Goal: Task Accomplishment & Management: Use online tool/utility

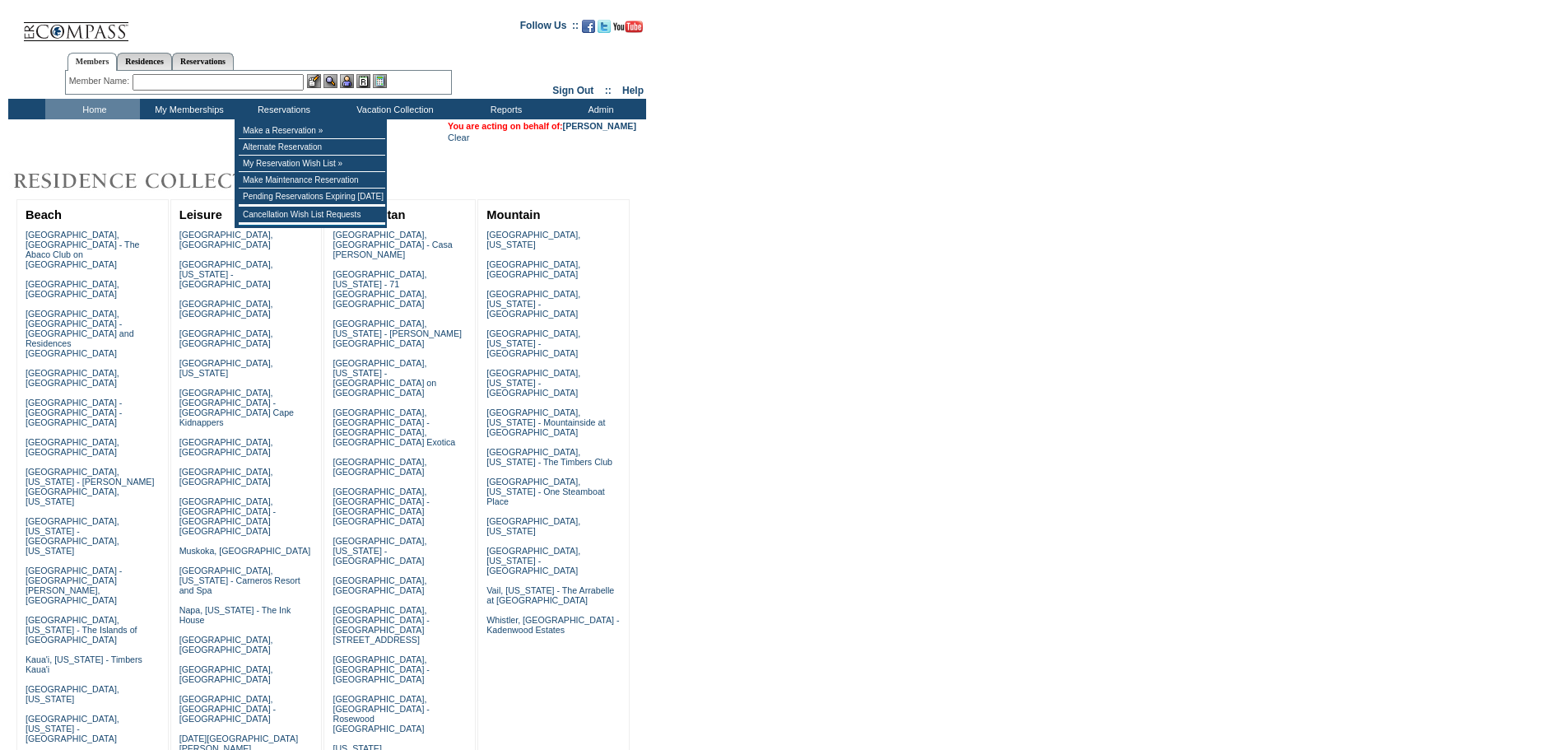
click at [277, 86] on input "text" at bounding box center [218, 82] width 172 height 16
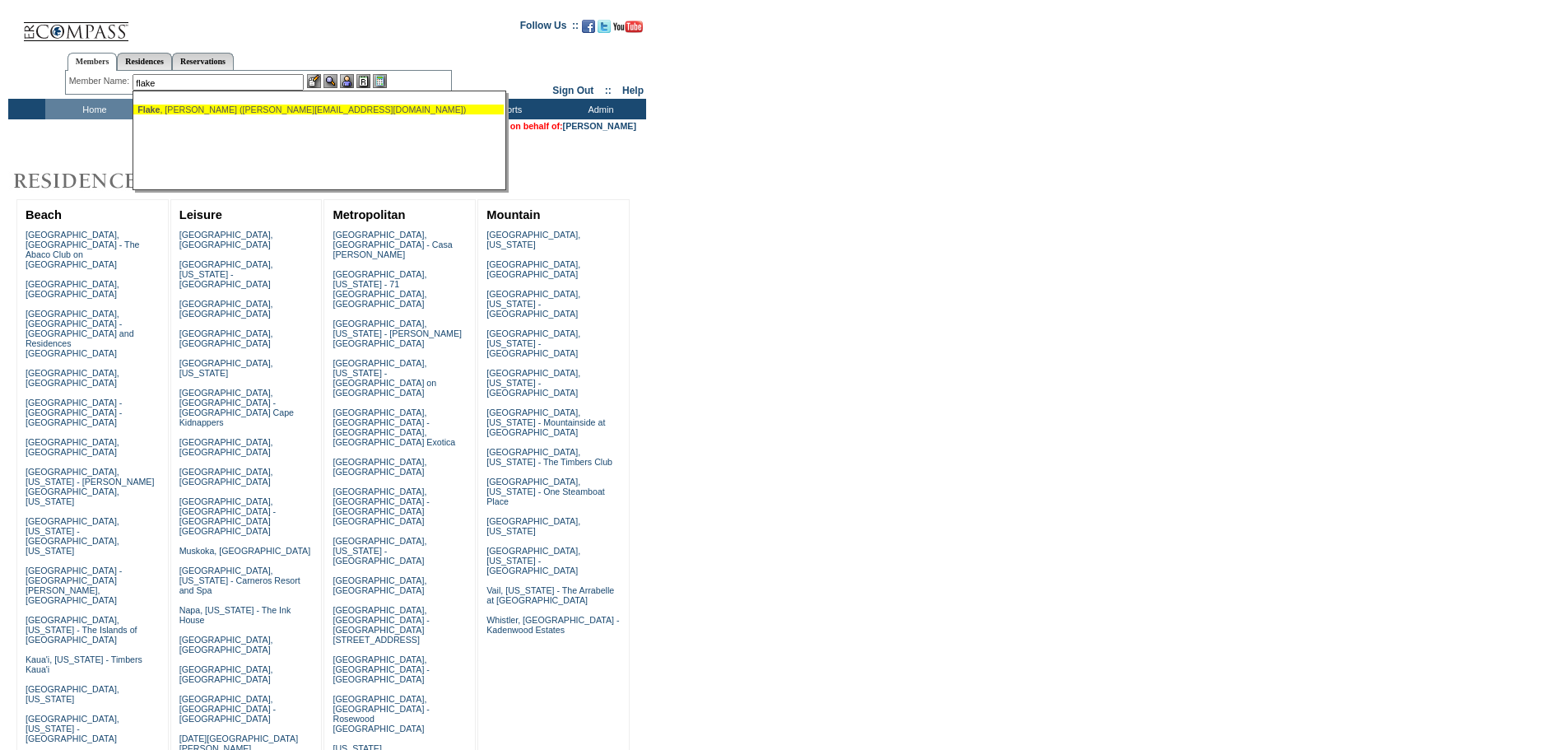
click at [306, 109] on div "Flake , Jacqueline (jacqueline.flake@gmail.com)" at bounding box center [319, 109] width 362 height 10
type input "Flake, Jacqueline (jacqueline.flake@gmail.com)"
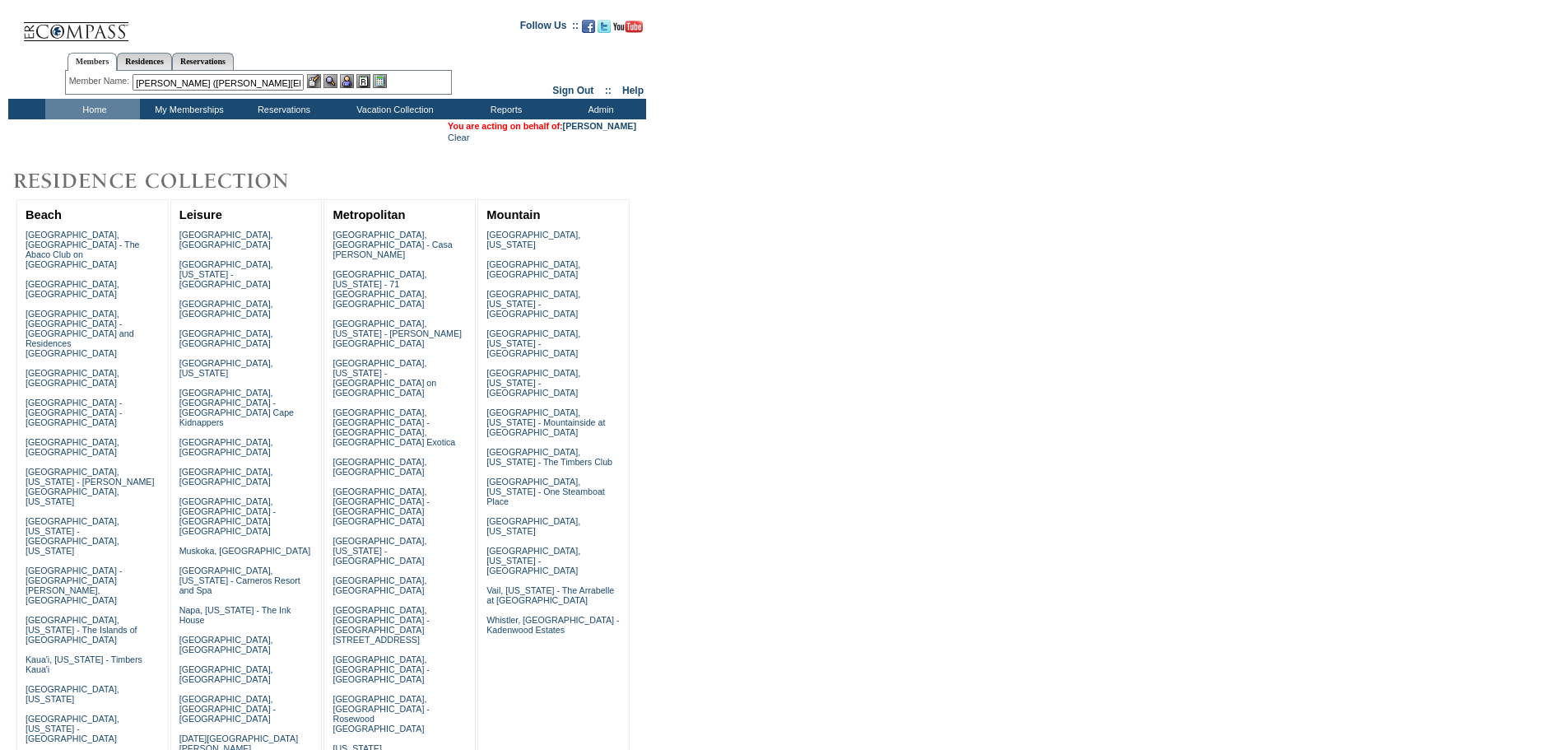
click at [350, 83] on img at bounding box center [346, 80] width 14 height 14
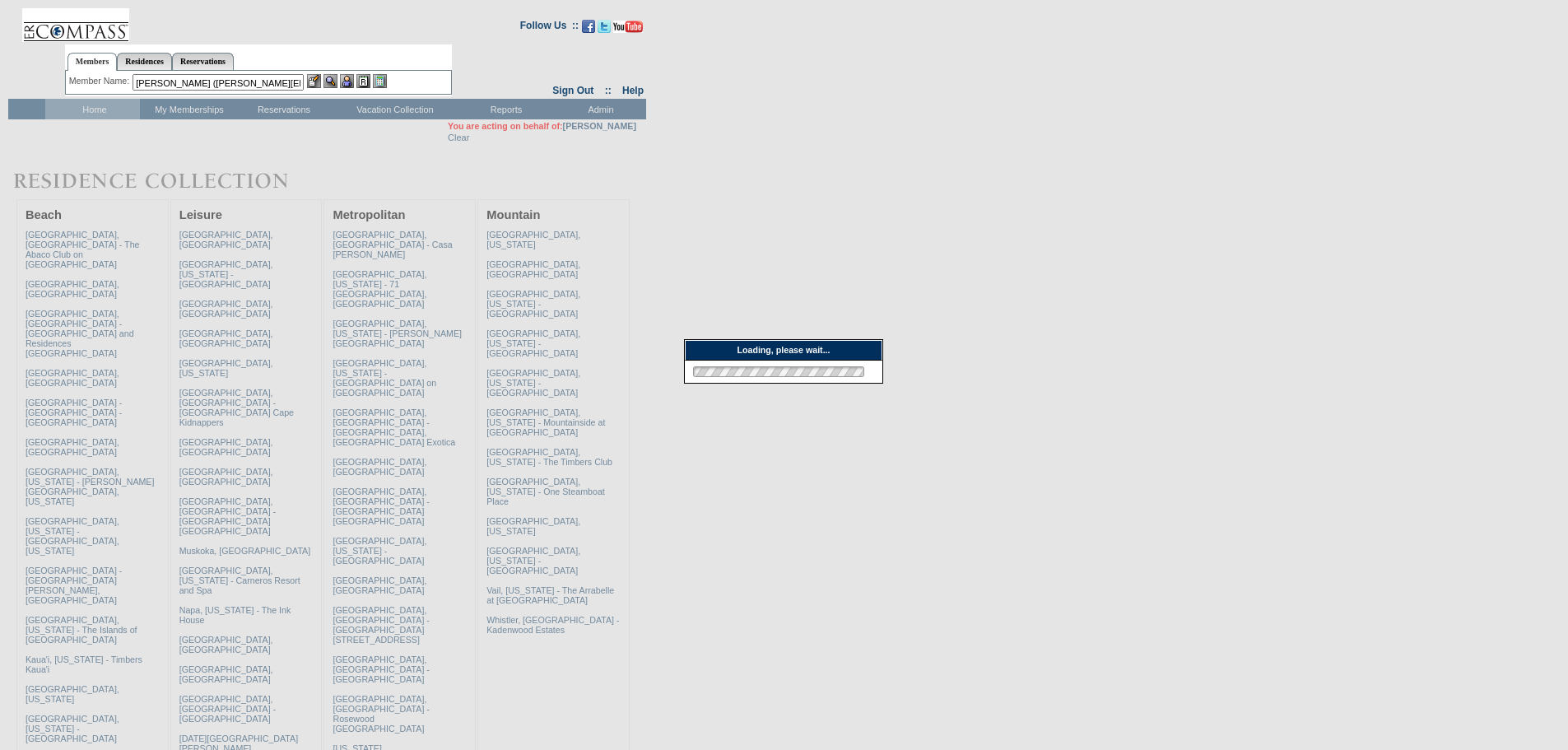
click at [333, 79] on img at bounding box center [329, 80] width 14 height 14
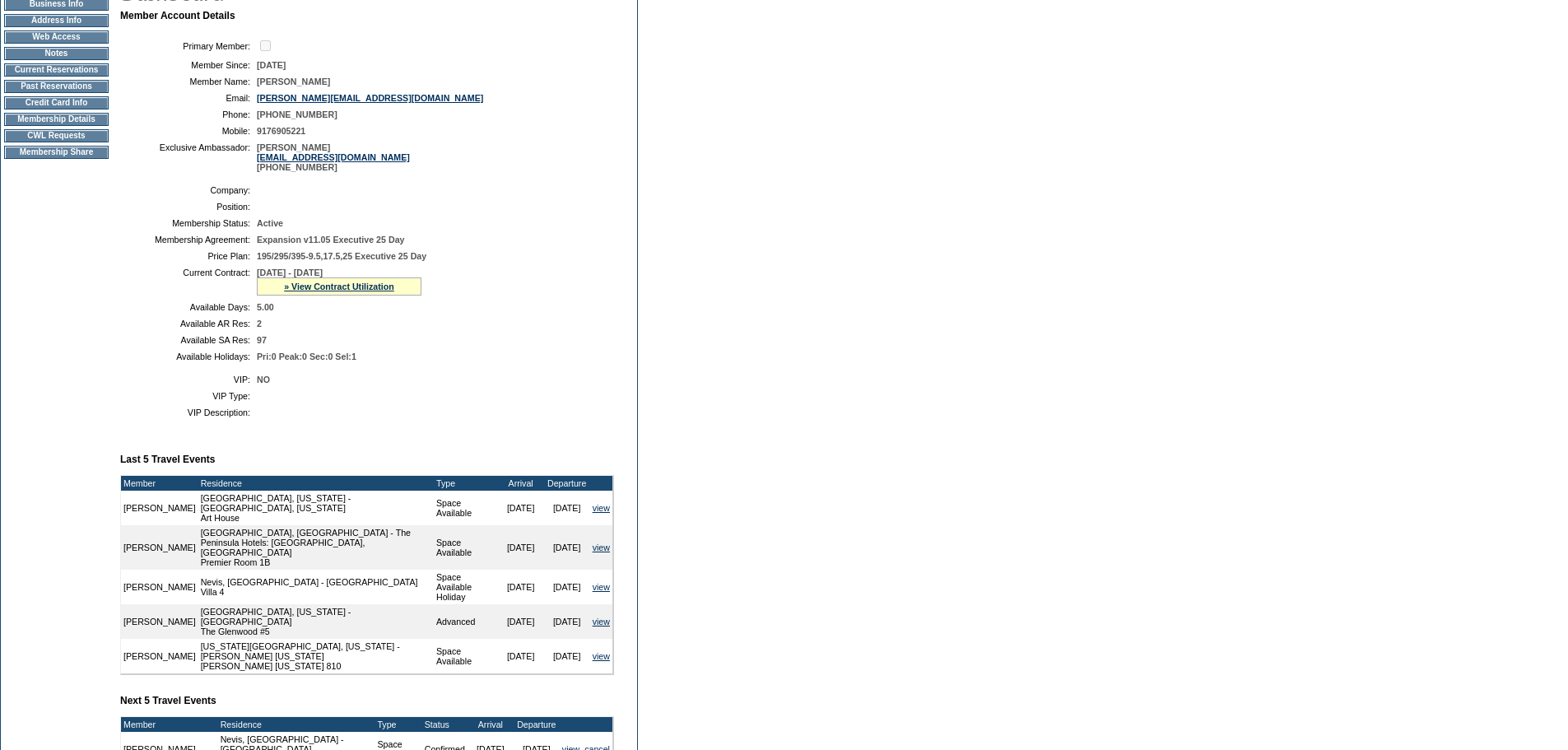
scroll to position [164, 0]
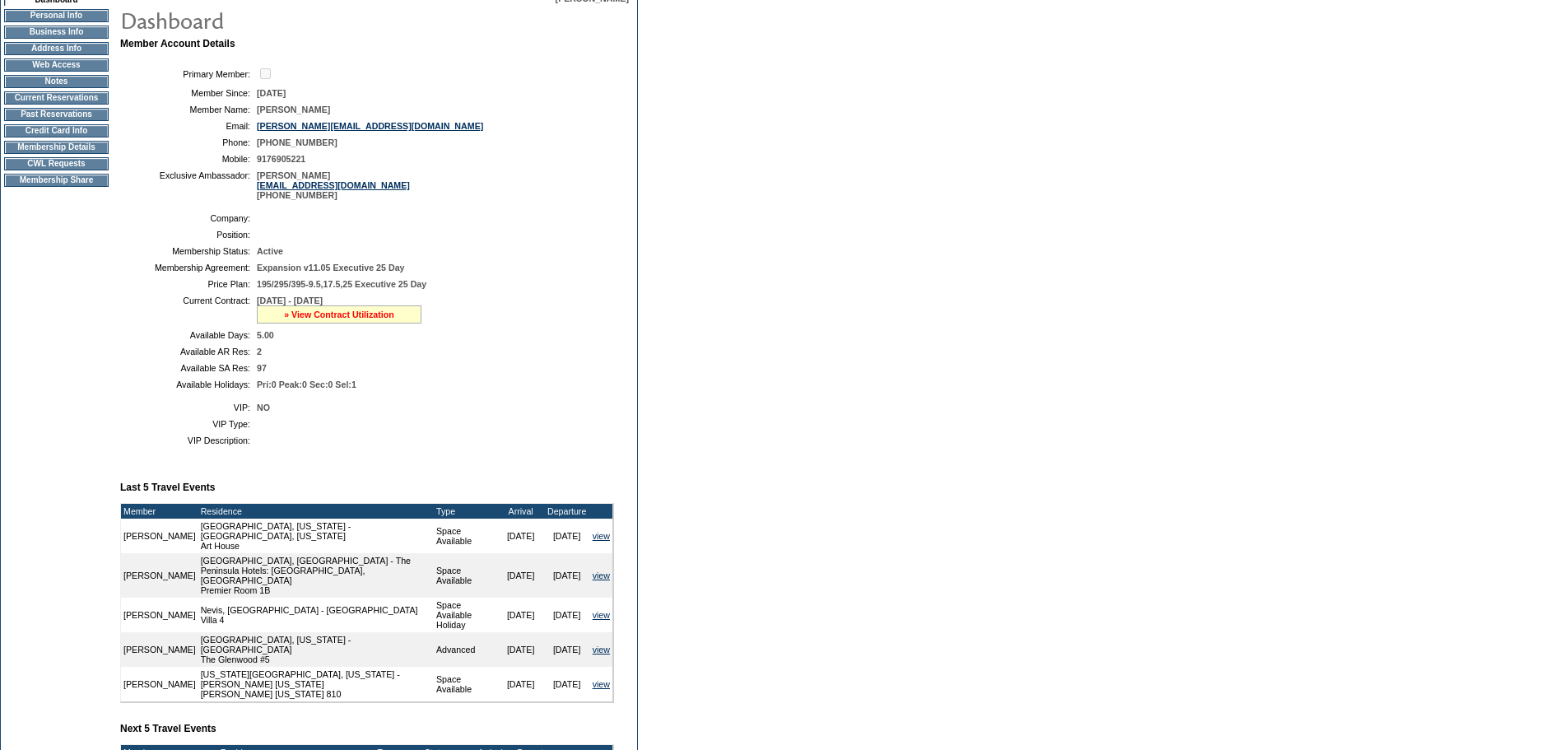
click at [349, 319] on link "» View Contract Utilization" at bounding box center [339, 314] width 110 height 10
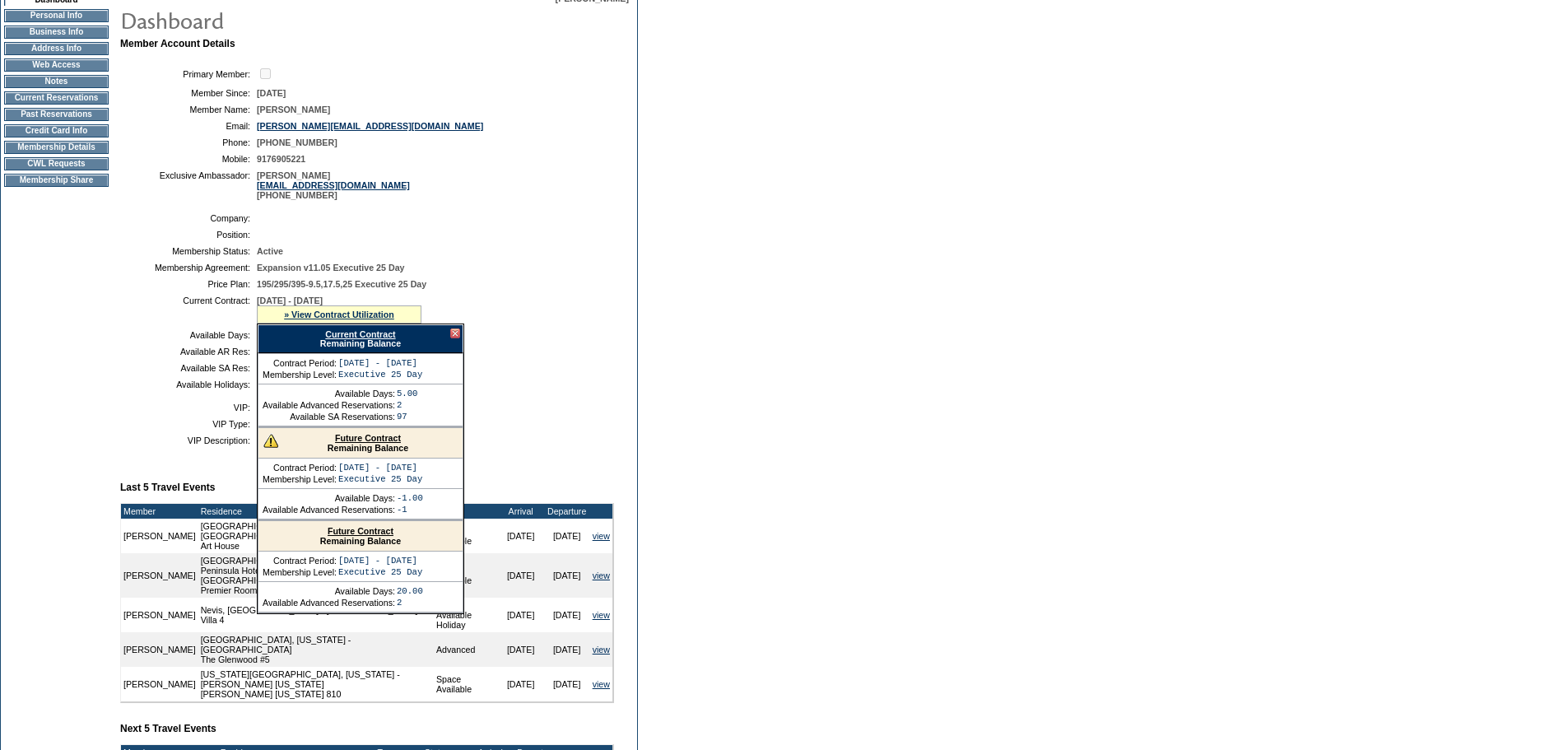
click at [357, 339] on link "Current Contract" at bounding box center [360, 334] width 70 height 10
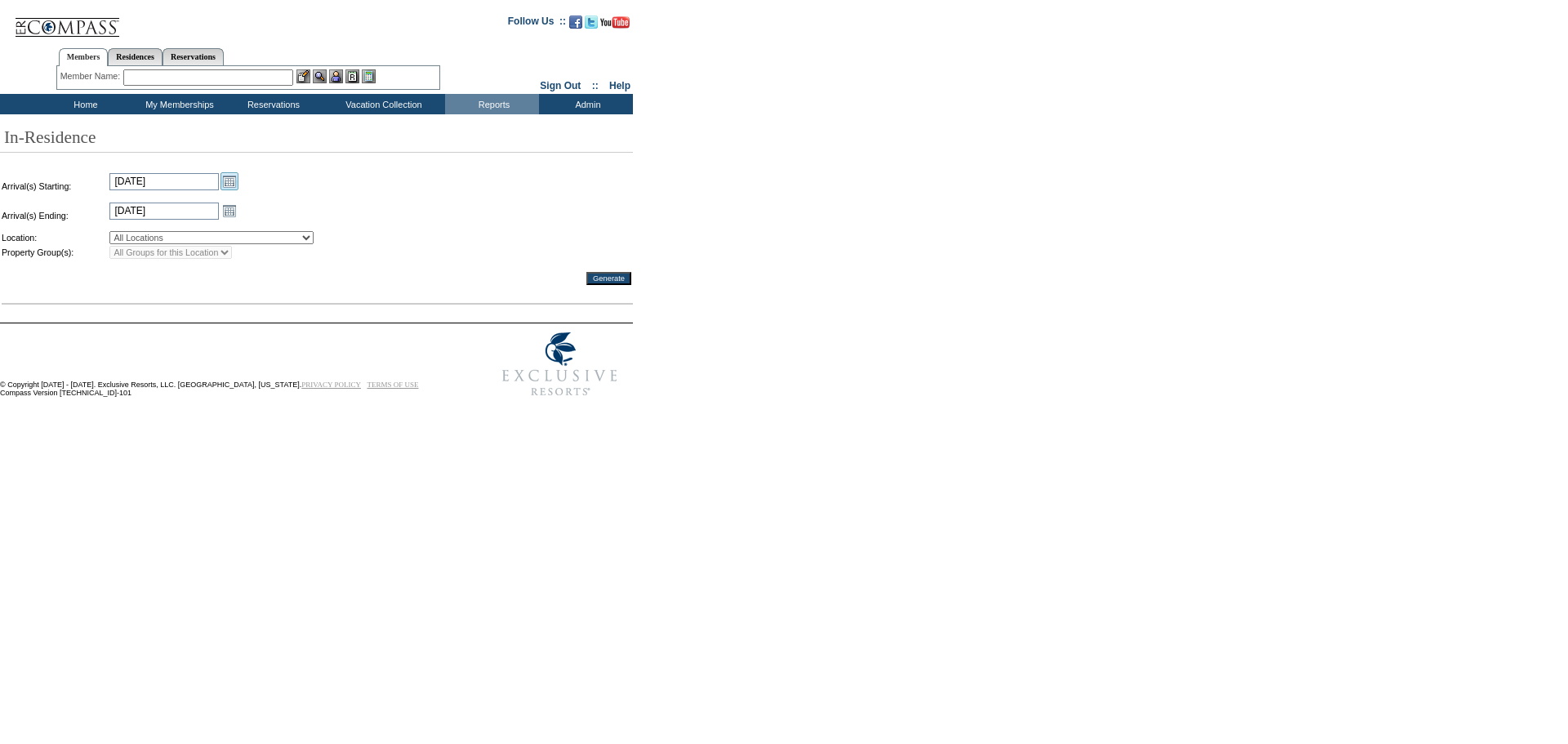
click at [225, 185] on link "Open the calendar popup." at bounding box center [230, 181] width 18 height 18
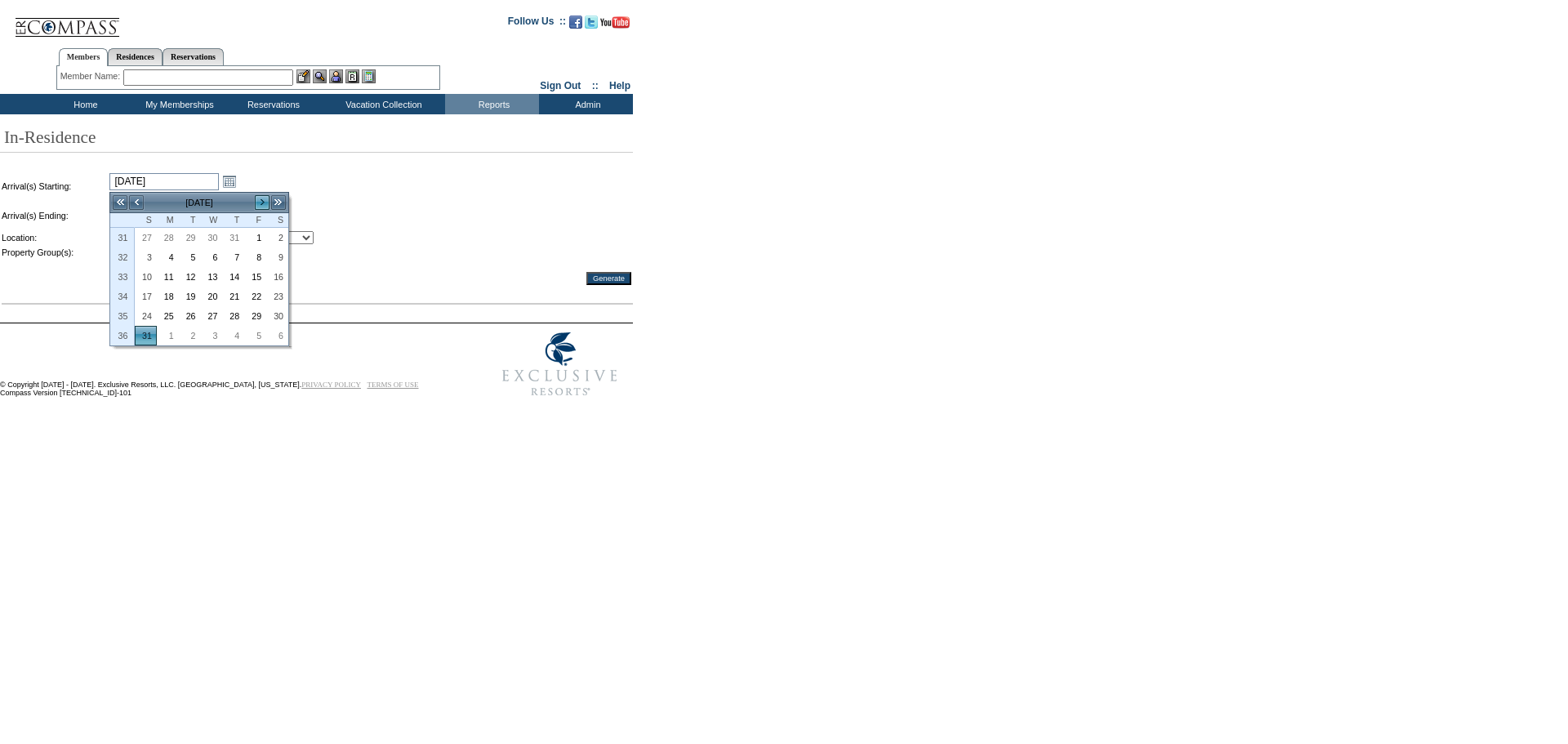
click at [261, 201] on link ">" at bounding box center [262, 203] width 16 height 16
click at [138, 204] on link "<" at bounding box center [137, 203] width 16 height 16
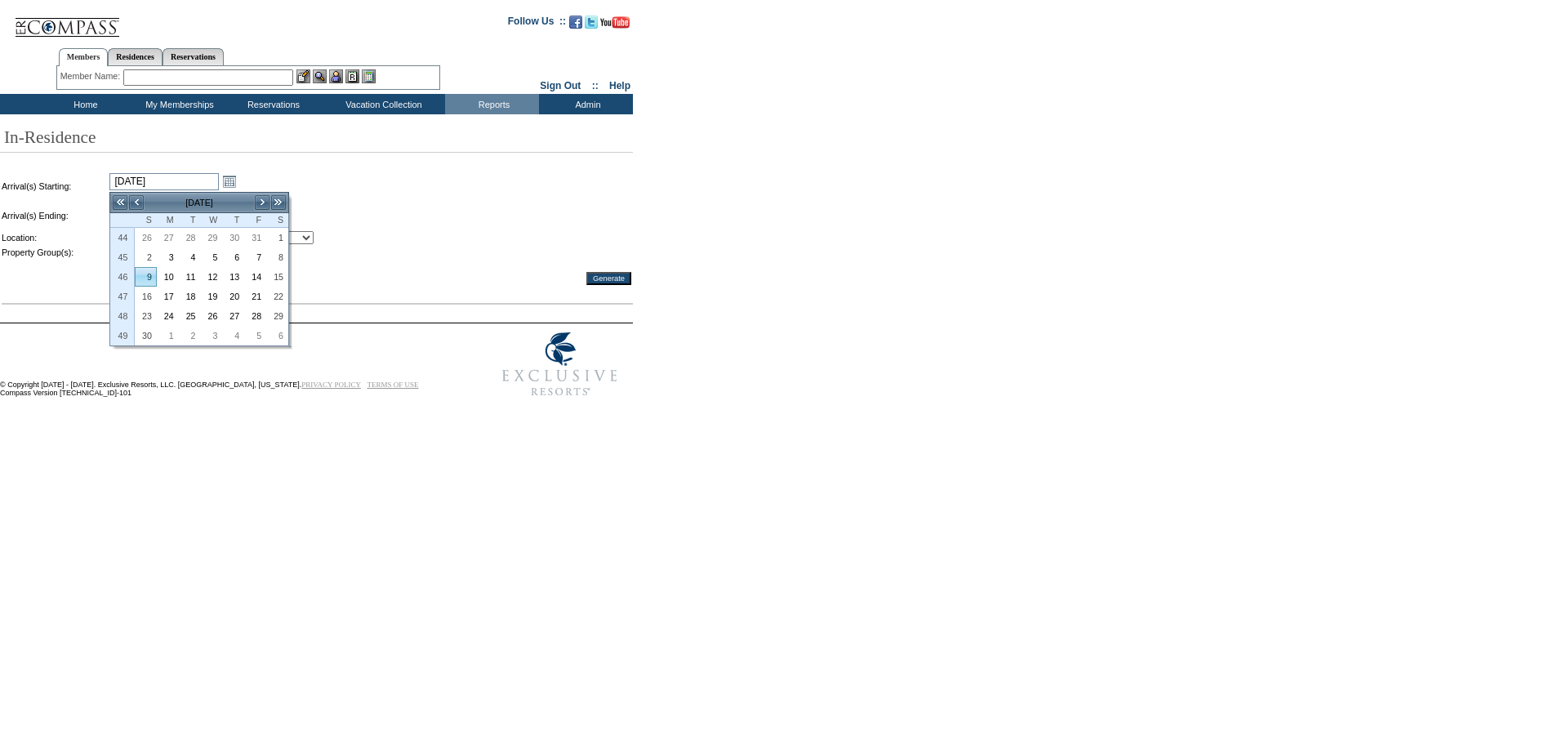
click at [150, 274] on link "9" at bounding box center [146, 277] width 21 height 18
type input "[DATE]"
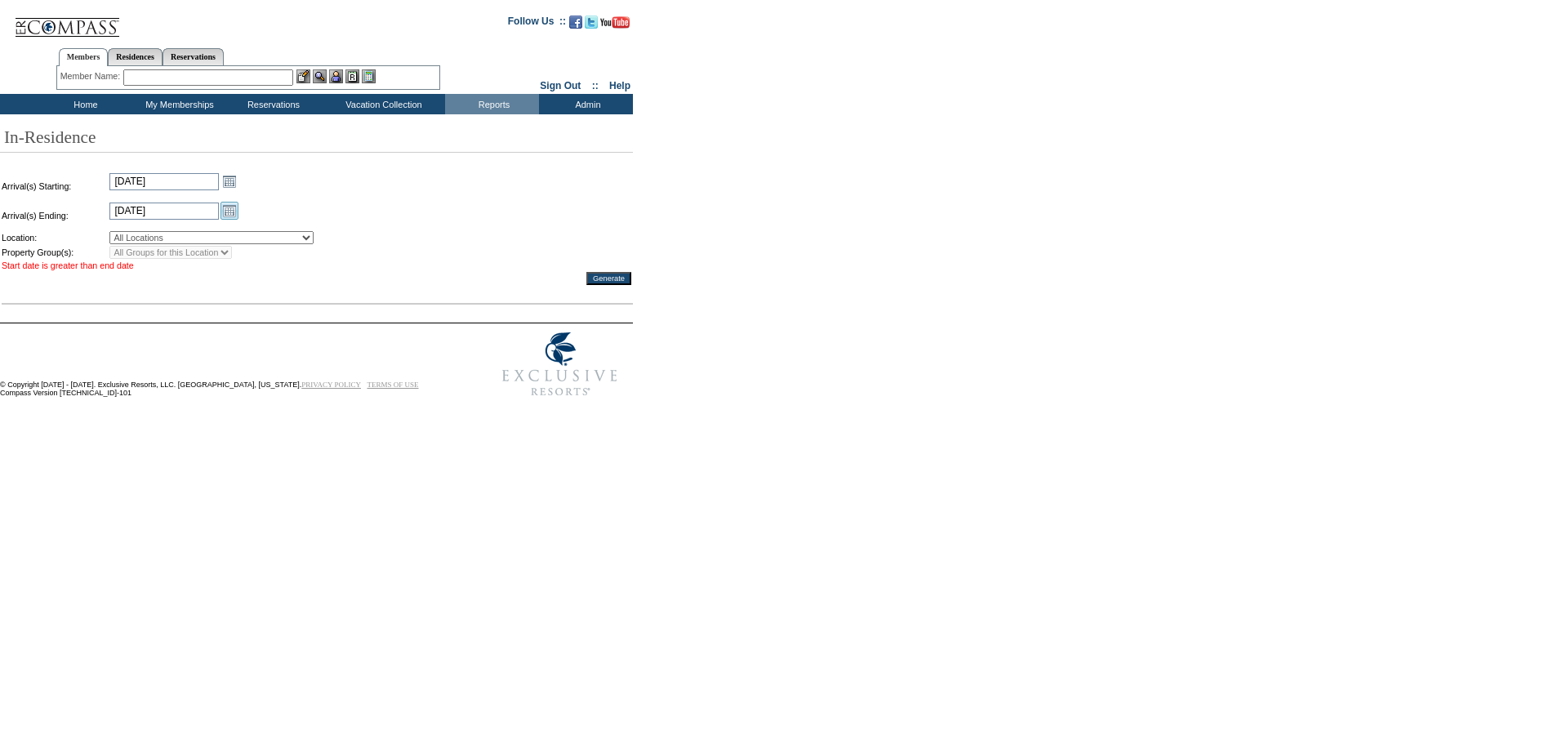
click at [231, 215] on link "Open the calendar popup." at bounding box center [230, 211] width 18 height 18
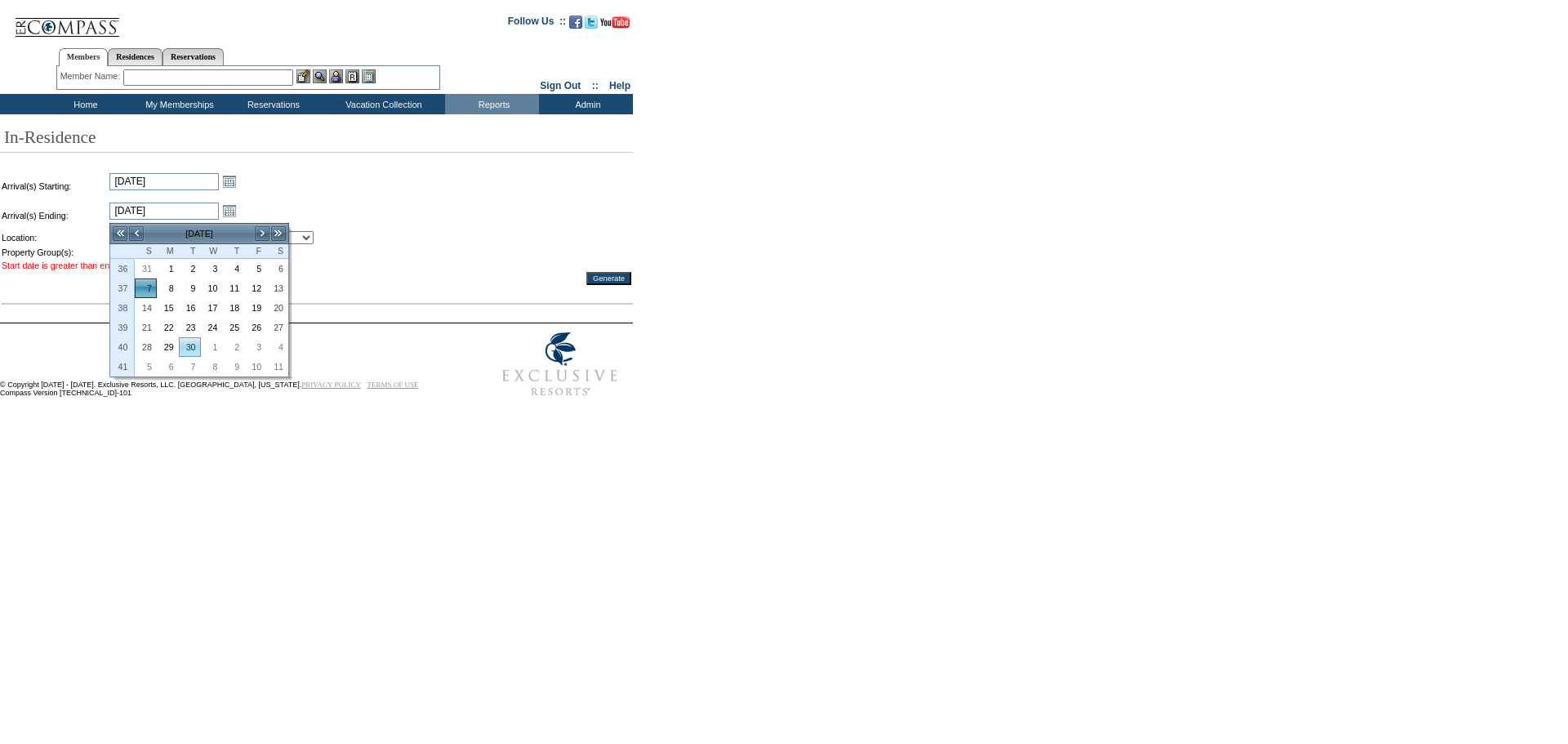
click at [187, 348] on link "30" at bounding box center [189, 347] width 21 height 18
type input "2025-09-30"
type input "9/30/2025"
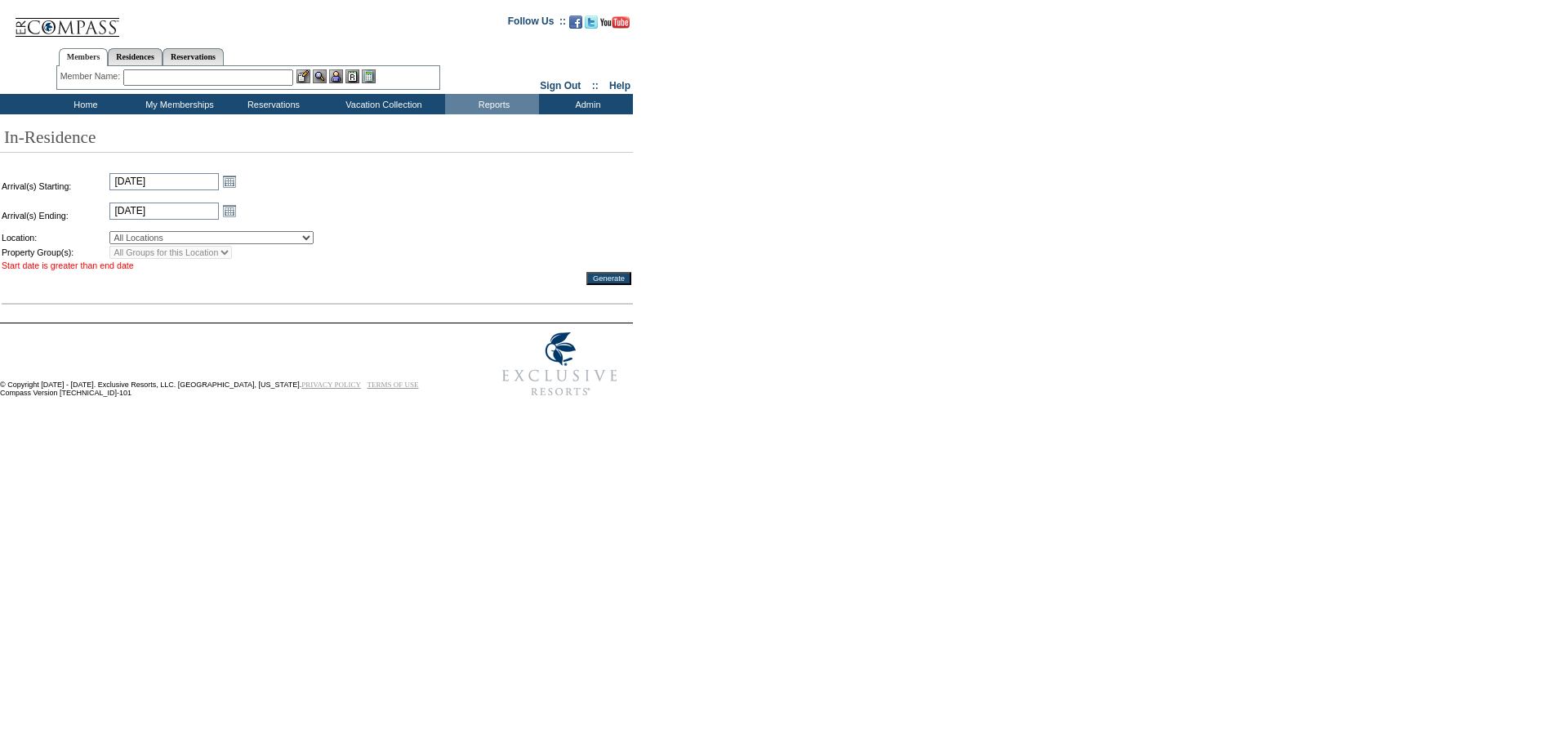
click at [225, 242] on select "All Locations Wimbledon: The World's Most Prestigious Tennis Tournament *INACTI…" at bounding box center [211, 237] width 204 height 13
select select "351"
click at [110, 235] on select "All Locations Wimbledon: The World's Most Prestigious Tennis Tournament *INACTI…" at bounding box center [211, 237] width 204 height 13
select select "309"
click at [613, 285] on input "Generate" at bounding box center [609, 278] width 45 height 13
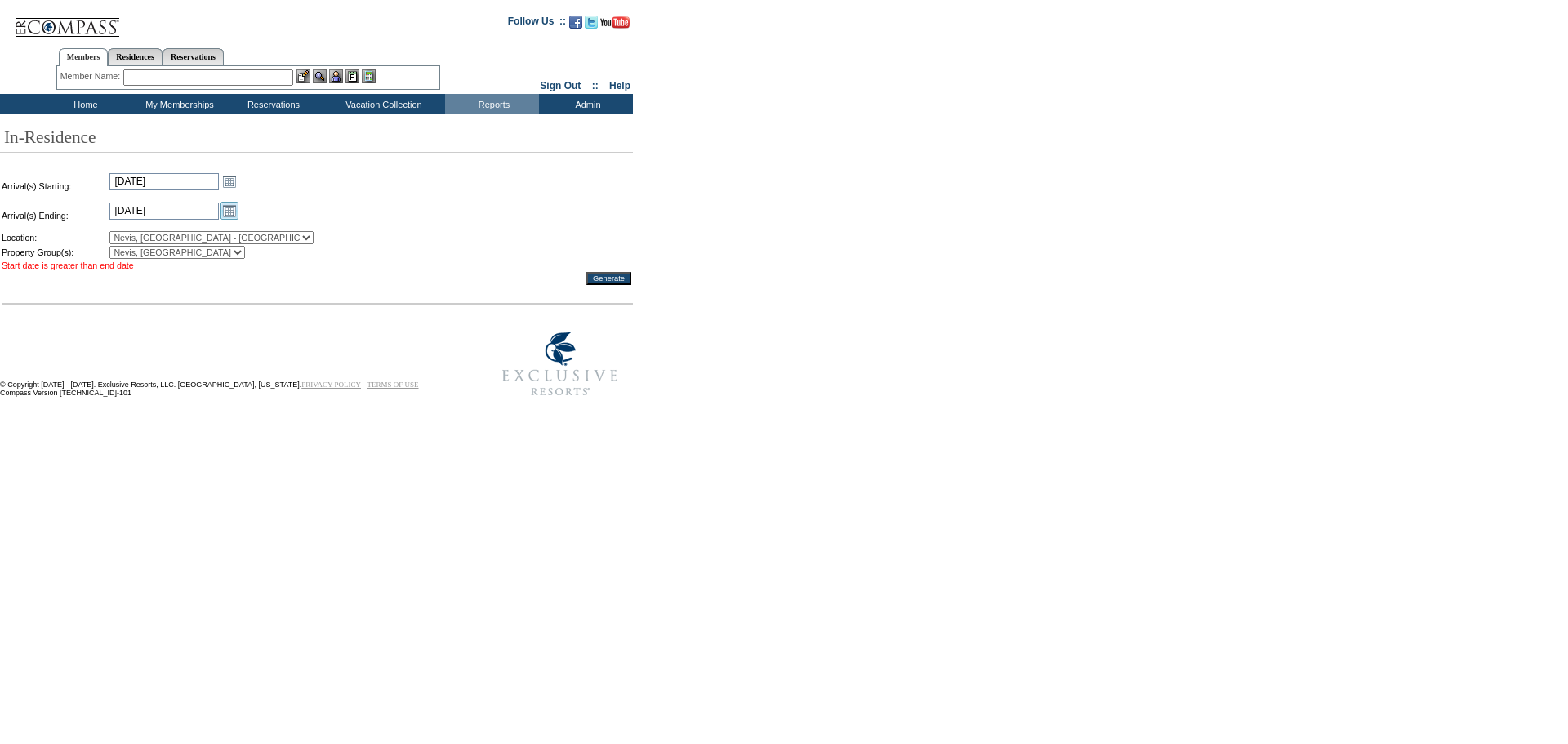
click at [227, 214] on link "Open the calendar popup." at bounding box center [230, 211] width 18 height 18
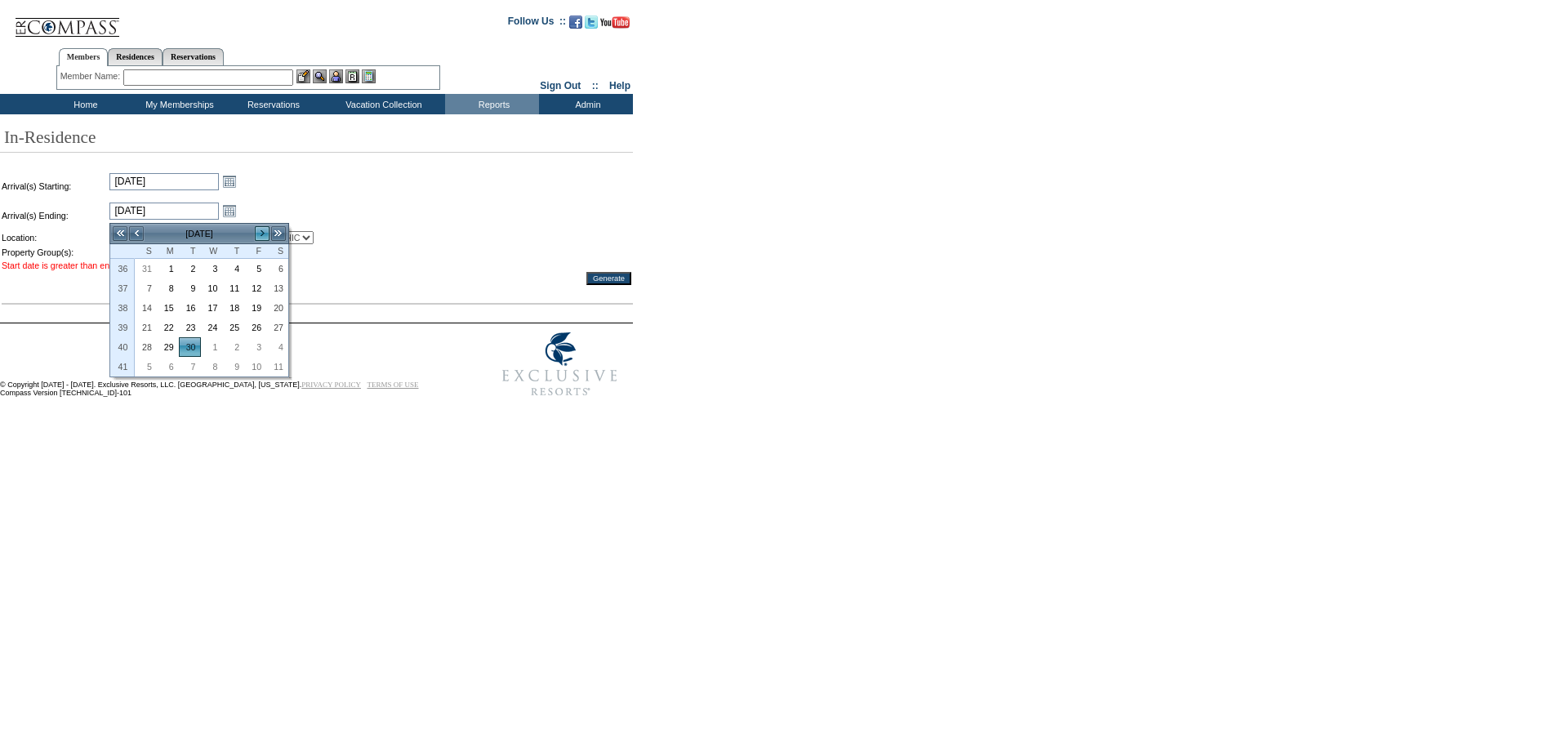
click at [262, 235] on link ">" at bounding box center [262, 234] width 16 height 16
click at [139, 232] on link "<" at bounding box center [137, 234] width 16 height 16
click at [149, 360] on link "30" at bounding box center [146, 367] width 21 height 18
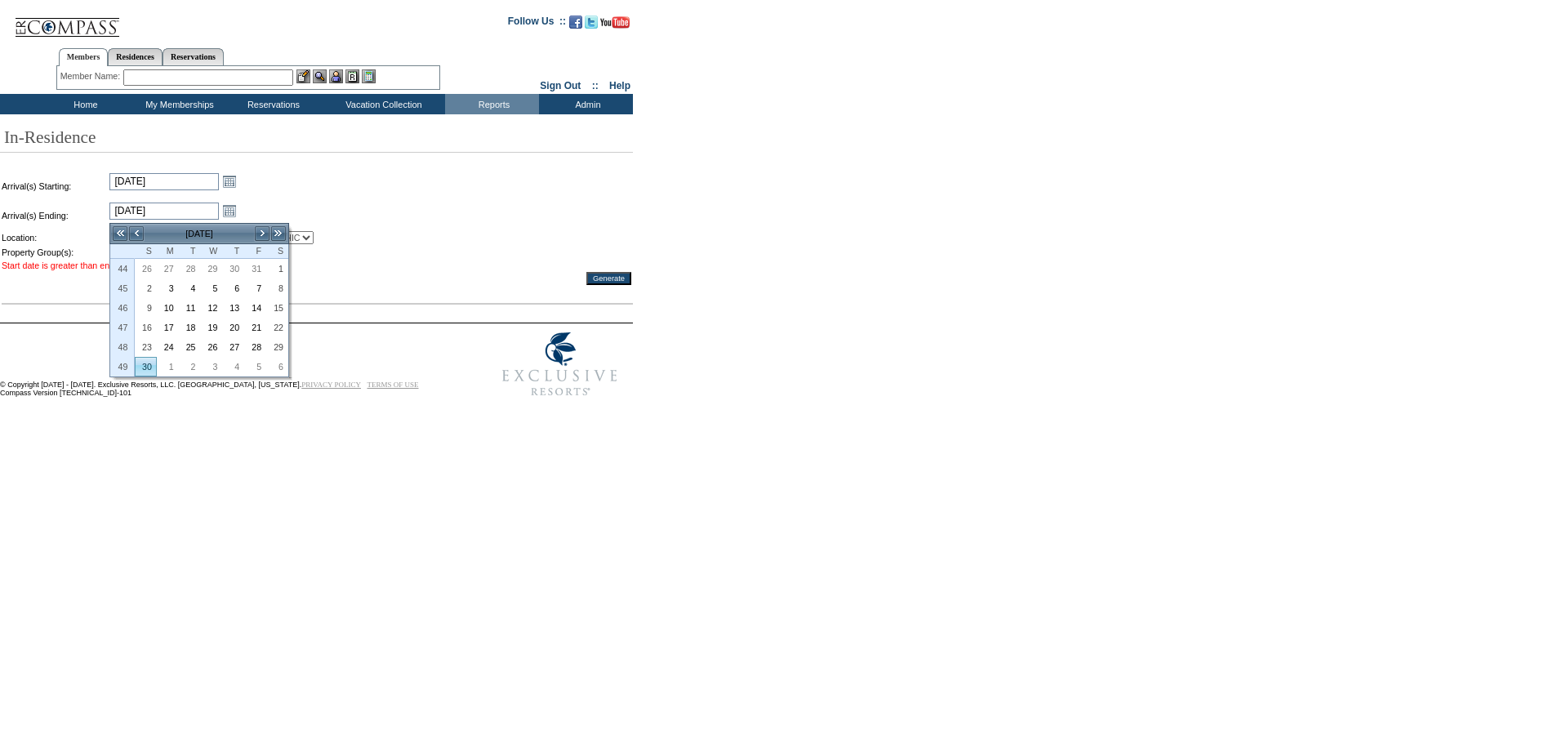
type input "[DATE]"
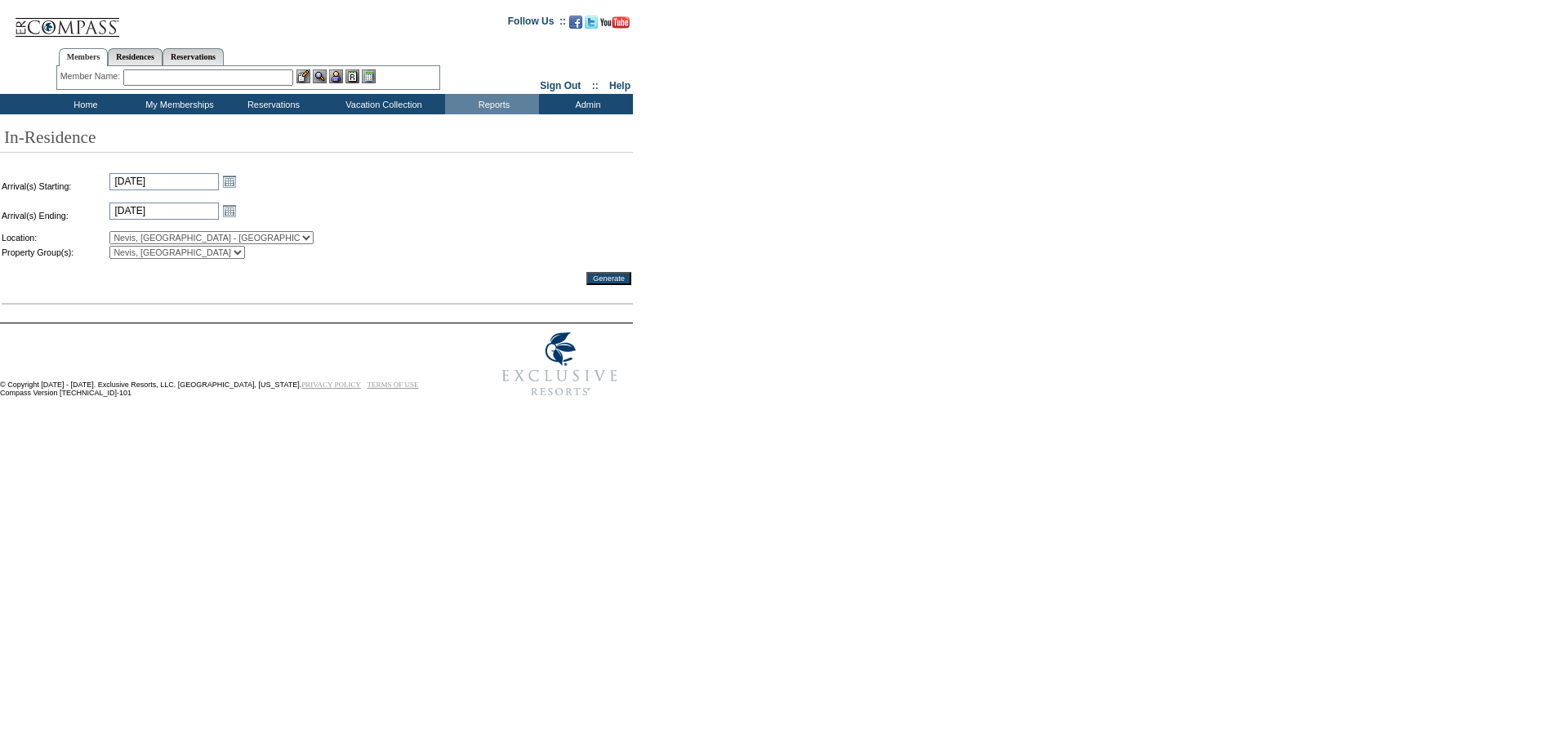
click at [608, 285] on input "Generate" at bounding box center [609, 278] width 45 height 13
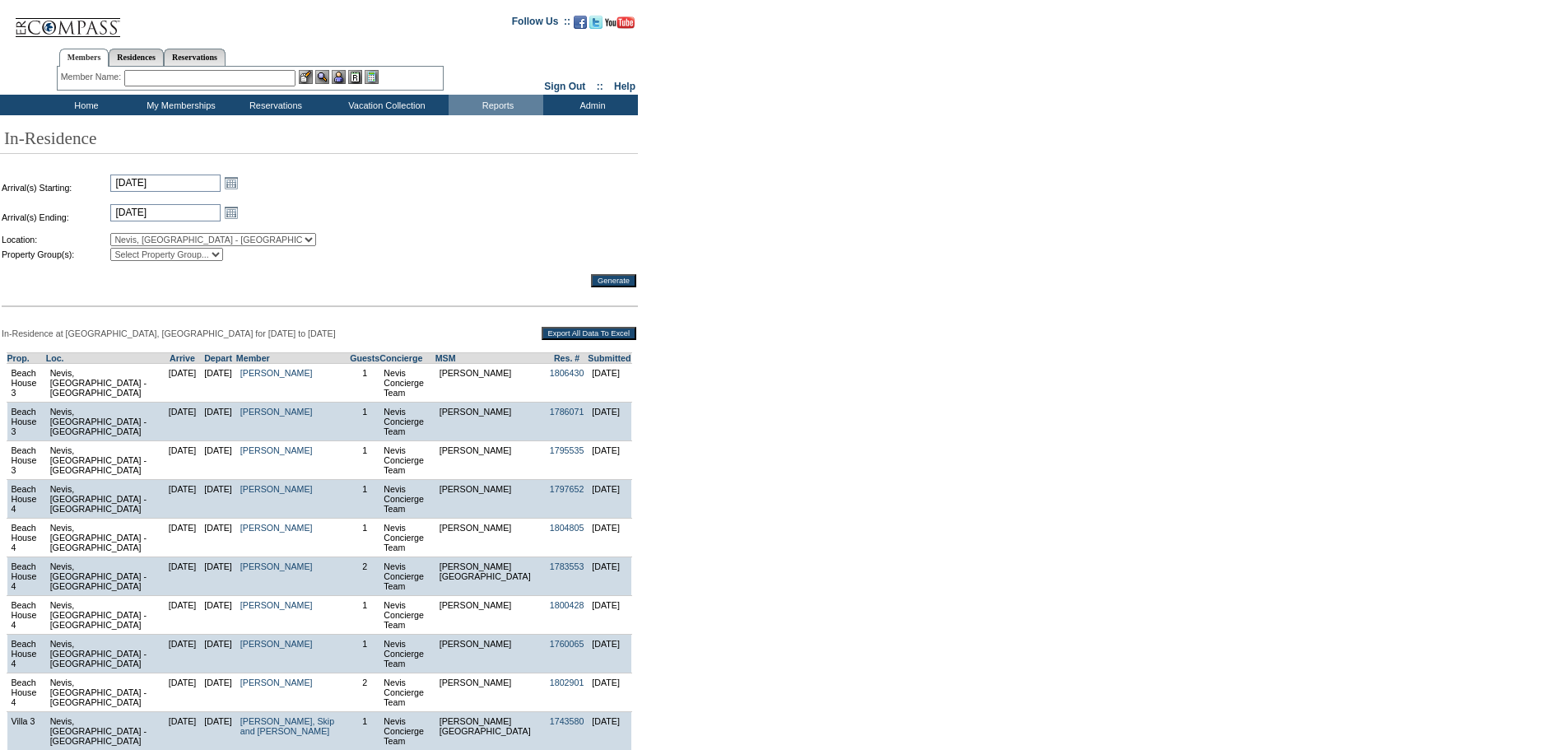
select select "309"
click at [616, 339] on input "Export All Data To Excel" at bounding box center [589, 333] width 95 height 13
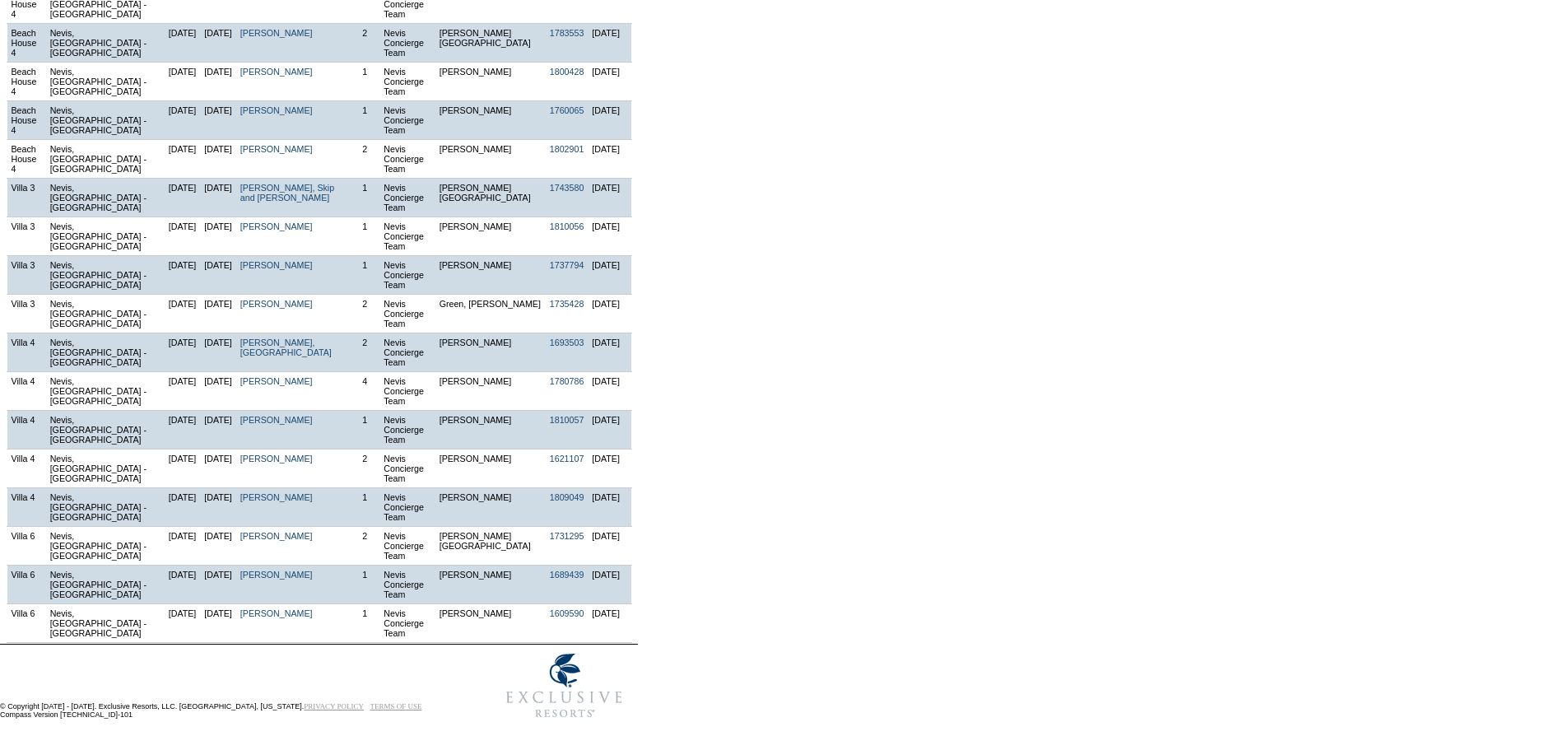
scroll to position [597, 0]
drag, startPoint x: 3, startPoint y: 262, endPoint x: 645, endPoint y: 627, distance: 738.5
click at [645, 627] on div "In-Residence at Nevis, West Indies for 11/9/2025 to 11/30/2025 Export All Data …" at bounding box center [781, 217] width 1563 height 851
copy div "In-Residence at Nevis, West Indies for 11/9/2025 to 11/30/2025"
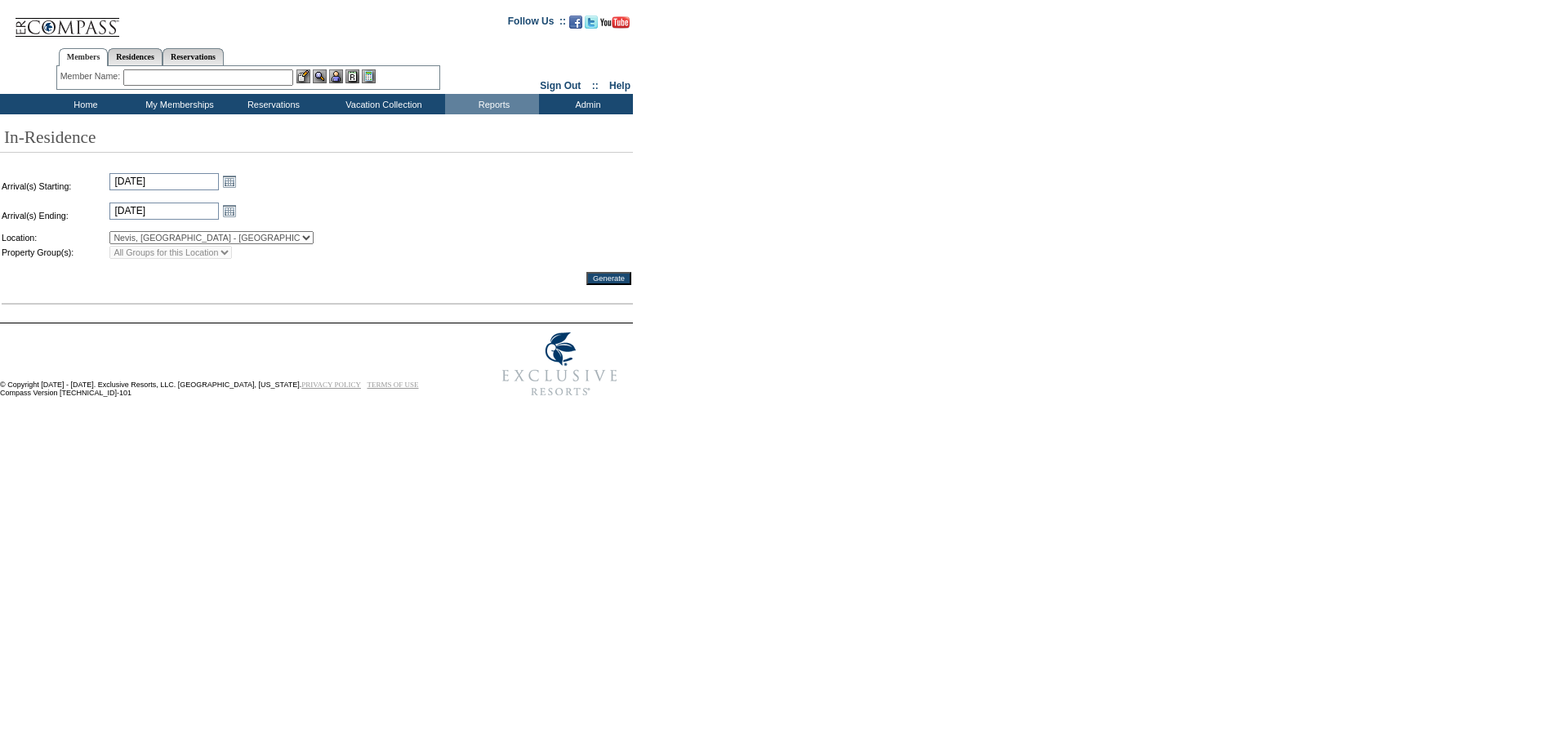
select select "351"
